Goal: Information Seeking & Learning: Learn about a topic

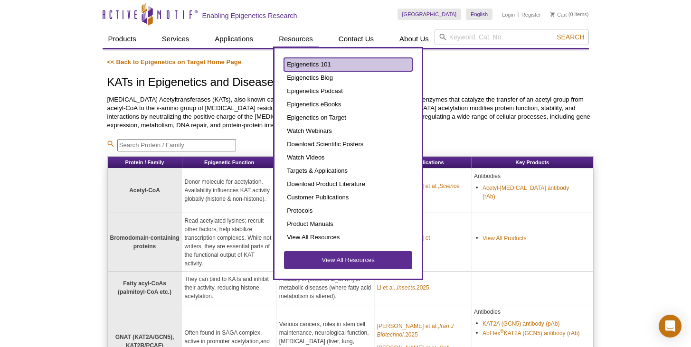
click at [314, 68] on link "Epigenetics 101" at bounding box center [348, 64] width 128 height 13
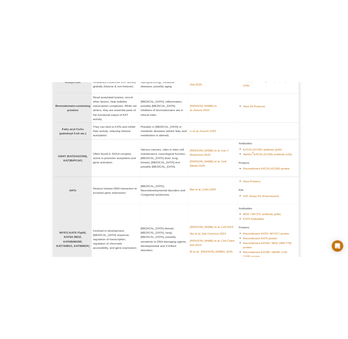
scroll to position [173, 0]
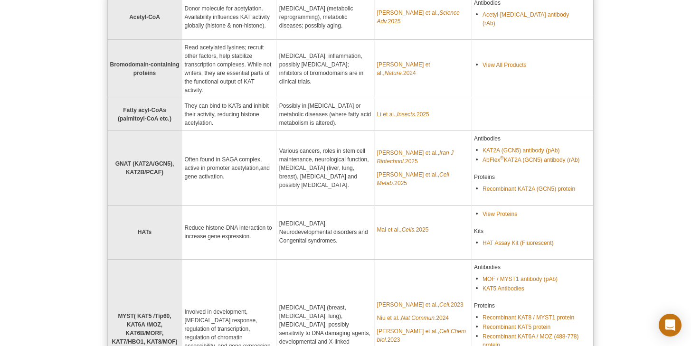
select select "[GEOGRAPHIC_DATA]"
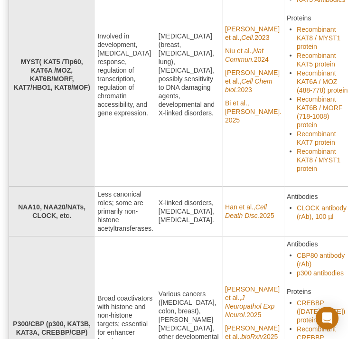
scroll to position [806, 1]
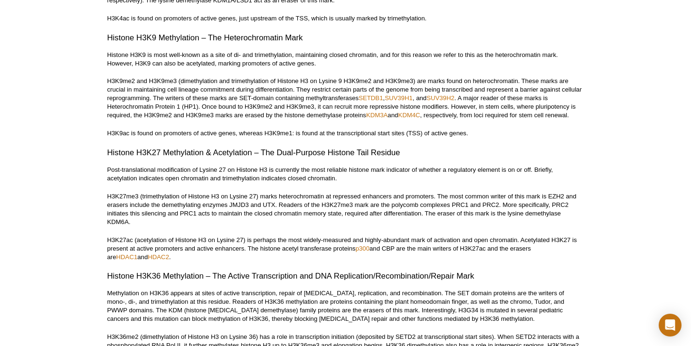
scroll to position [1955, 0]
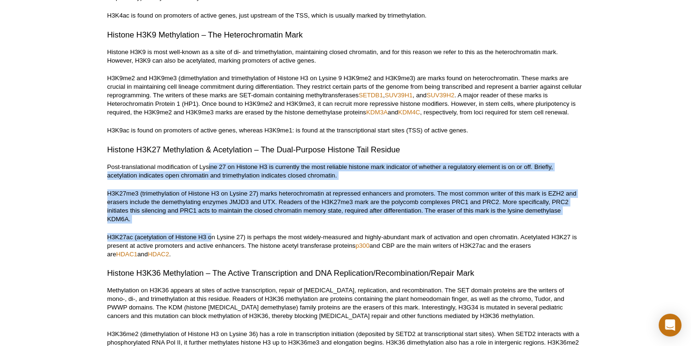
drag, startPoint x: 212, startPoint y: 242, endPoint x: 208, endPoint y: 172, distance: 70.4
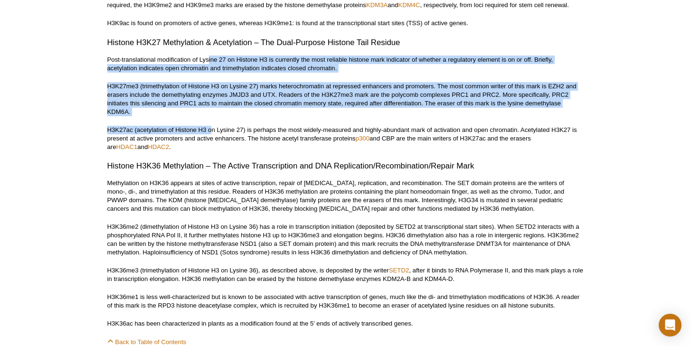
scroll to position [2062, 0]
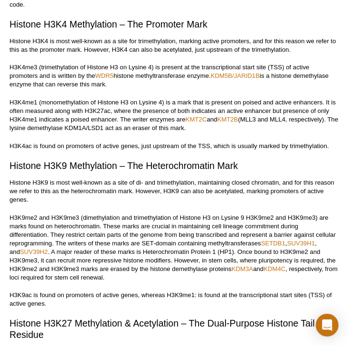
select select "[GEOGRAPHIC_DATA]"
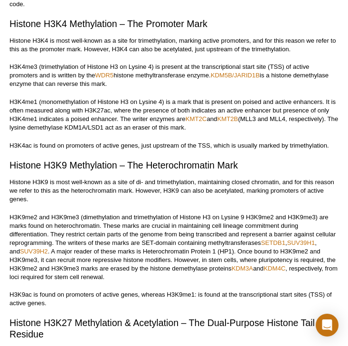
click at [193, 213] on p "H3K9me2 and H3K9me3 (dimethylation and trimethylation of Histone H3 on Lysine 9…" at bounding box center [174, 247] width 329 height 68
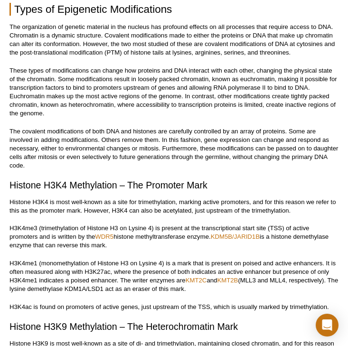
scroll to position [2186, 0]
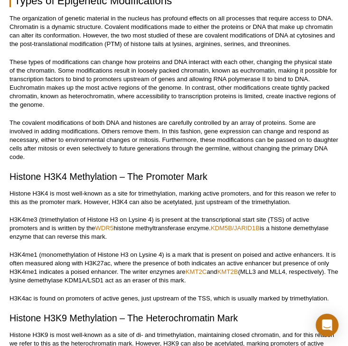
click at [260, 251] on p "H3K4me1 (monomethylation of Histone H3 on Lysine 4) is a mark that is present o…" at bounding box center [174, 268] width 329 height 34
copy p "MLL3"
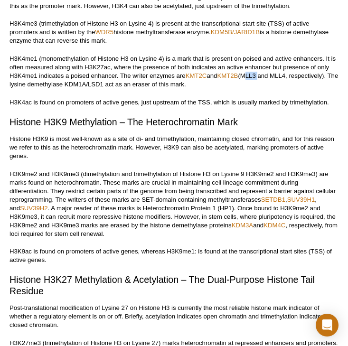
scroll to position [2297, 0]
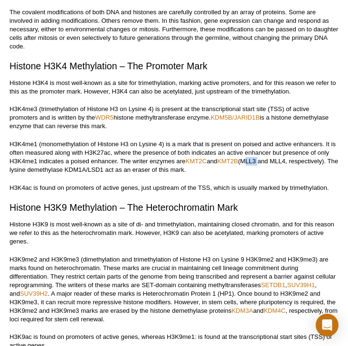
copy p "MLL3"
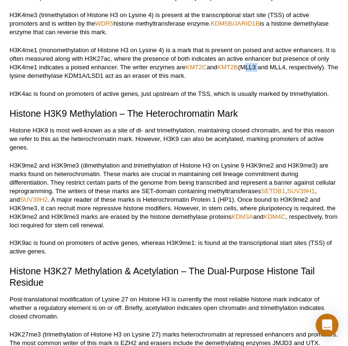
scroll to position [2501, 0]
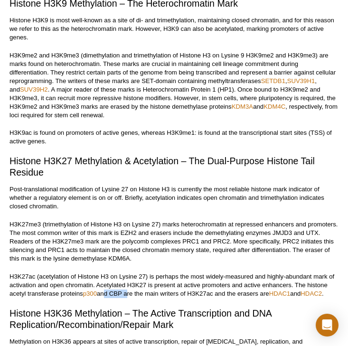
drag, startPoint x: 105, startPoint y: 267, endPoint x: 127, endPoint y: 268, distance: 22.4
click at [127, 273] on p "H3K27ac (acetylation of Histone H3 on Lysine 27) is perhaps the most widely-mea…" at bounding box center [174, 286] width 329 height 26
drag, startPoint x: 142, startPoint y: 270, endPoint x: 106, endPoint y: 272, distance: 35.7
click at [106, 273] on p "H3K27ac (acetylation of Histone H3 on Lysine 27) is perhaps the most widely-mea…" at bounding box center [174, 286] width 329 height 26
copy p "d CBP are th"
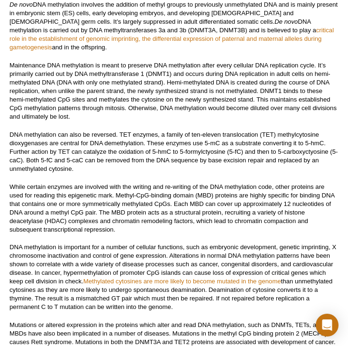
scroll to position [3197, 0]
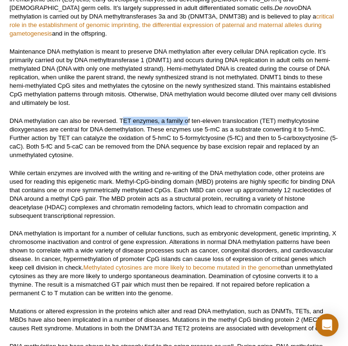
drag, startPoint x: 123, startPoint y: 94, endPoint x: 189, endPoint y: 99, distance: 66.3
click at [189, 117] on p "DNA methylation can also be reversed. TET enzymes, a family of ten-eleven trans…" at bounding box center [174, 138] width 329 height 43
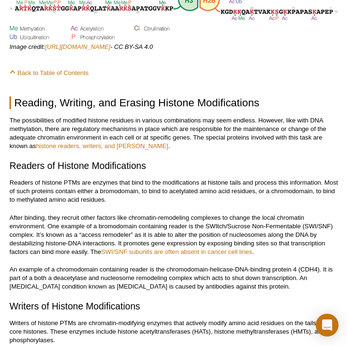
scroll to position [4075, 0]
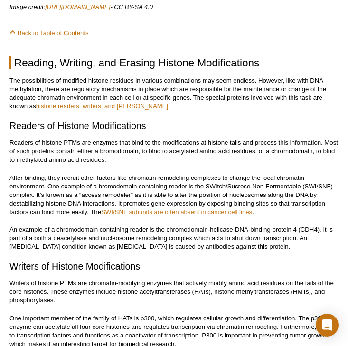
click at [214, 279] on p "Writers of histone PTMs are chromatin-modifying enzymes that actively modify am…" at bounding box center [174, 292] width 329 height 26
drag, startPoint x: 168, startPoint y: 267, endPoint x: 215, endPoint y: 268, distance: 47.1
click at [215, 279] on p "Writers of histone PTMs are chromatin-modifying enzymes that actively modify am…" at bounding box center [174, 292] width 329 height 26
copy p "sferases (HATs),"
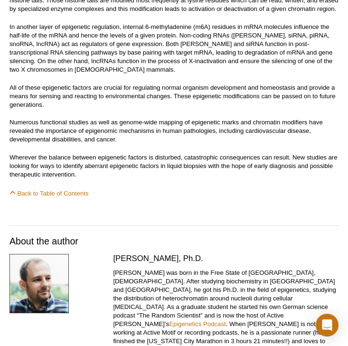
scroll to position [6568, 0]
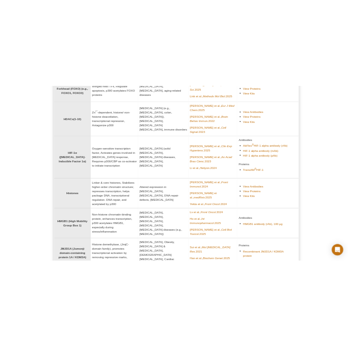
scroll to position [439, 0]
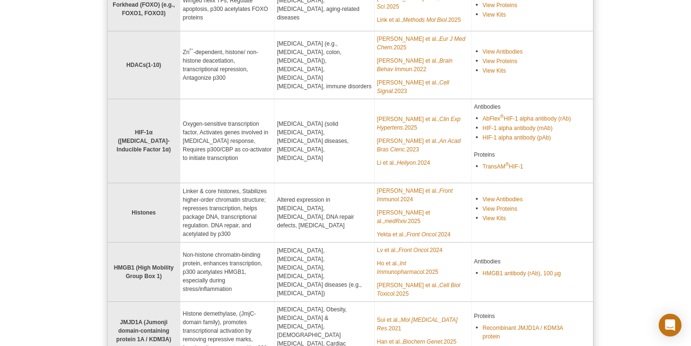
select select "[GEOGRAPHIC_DATA]"
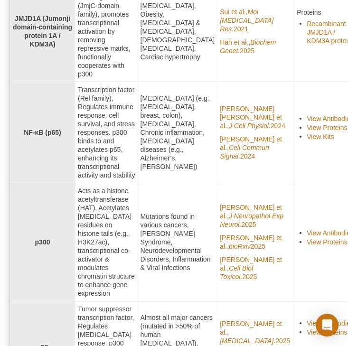
scroll to position [959, 0]
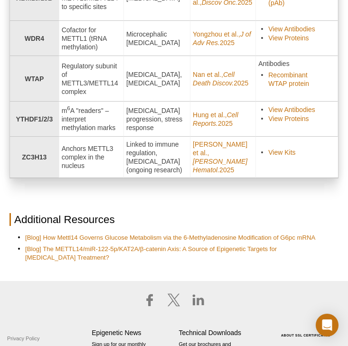
scroll to position [517, 0]
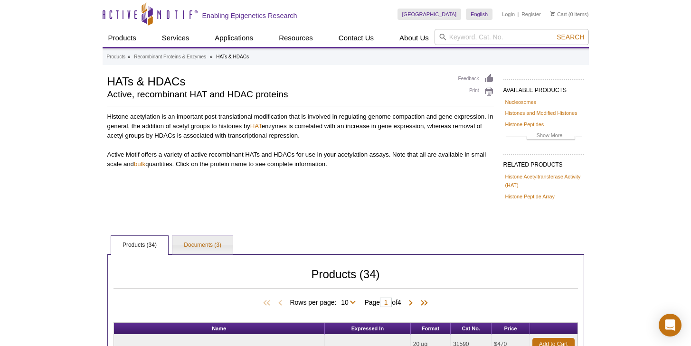
select select "[GEOGRAPHIC_DATA]"
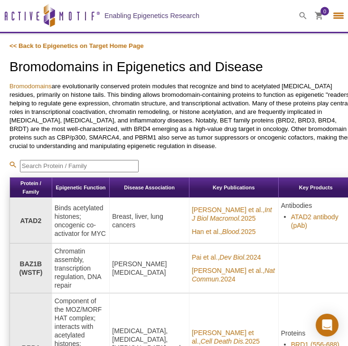
select select "[GEOGRAPHIC_DATA]"
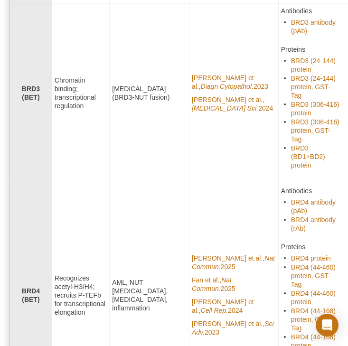
scroll to position [505, 0]
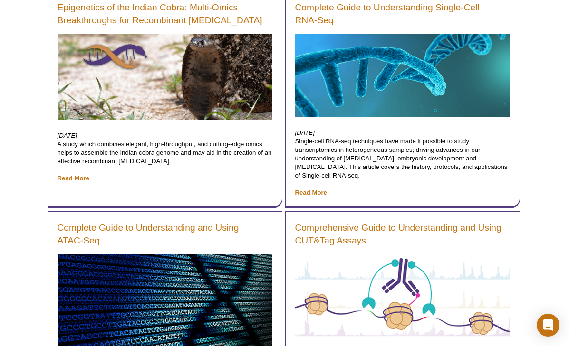
scroll to position [8979, 0]
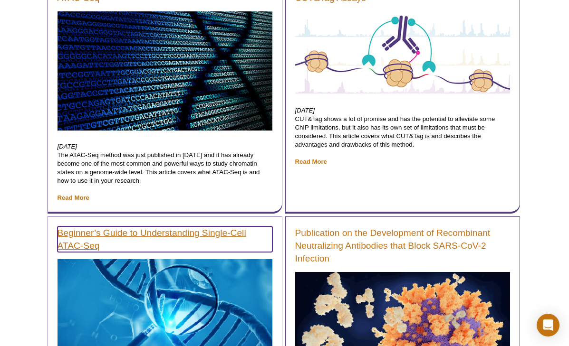
click at [205, 227] on link "Beginner’s Guide to Understanding Single-Cell ATAC-Seq" at bounding box center [165, 240] width 215 height 26
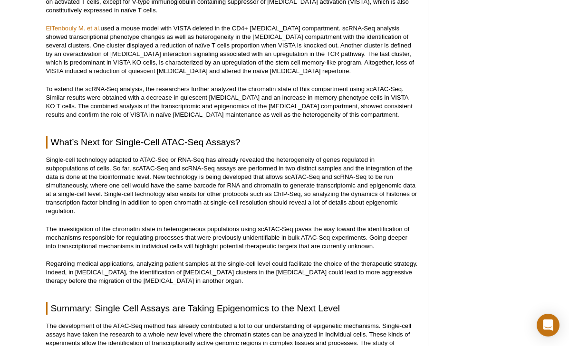
scroll to position [2597, 0]
